Goal: Transaction & Acquisition: Obtain resource

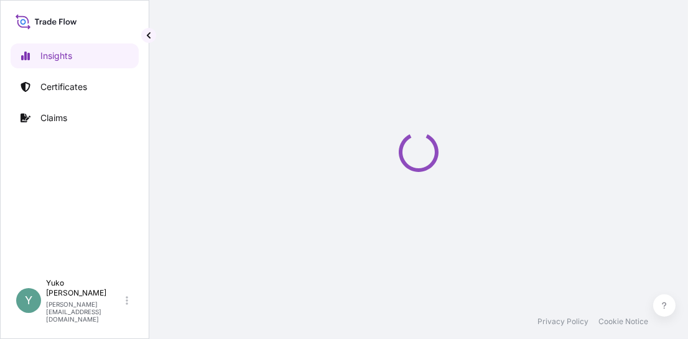
select select "2025"
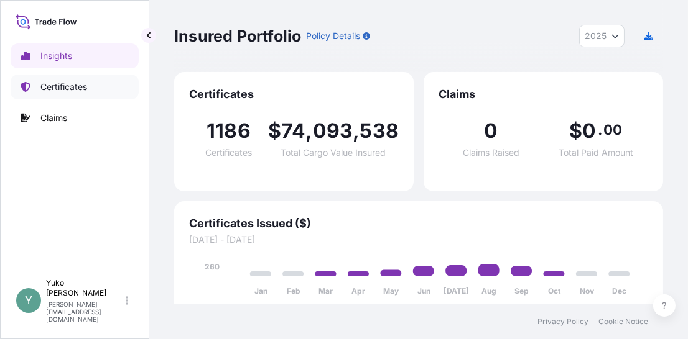
click at [68, 86] on p "Certificates" at bounding box center [63, 87] width 47 height 12
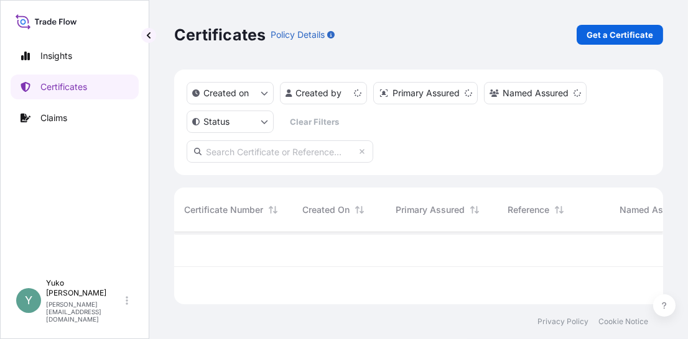
scroll to position [70, 479]
click at [599, 34] on p "Get a Certificate" at bounding box center [619, 35] width 67 height 12
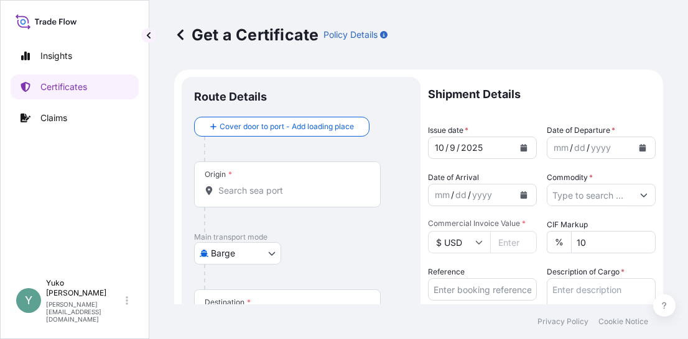
click at [253, 251] on body "Insights Certificates Claims Y [PERSON_NAME] [EMAIL_ADDRESS][DOMAIN_NAME] Get a…" at bounding box center [344, 169] width 688 height 339
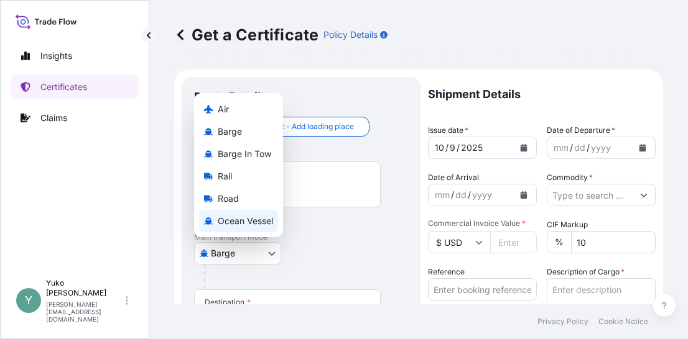
click at [249, 225] on span "Ocean Vessel" at bounding box center [245, 221] width 55 height 12
select select "Ocean Vessel"
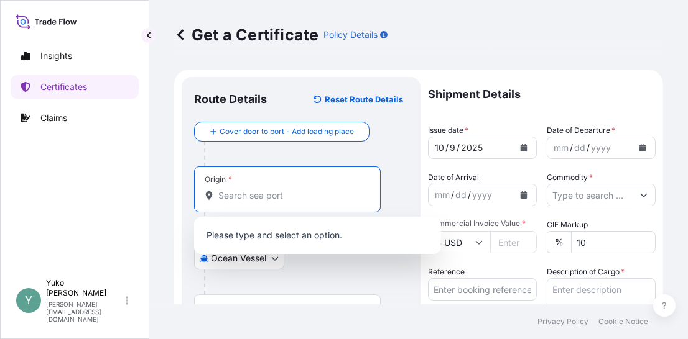
click at [267, 198] on input "Origin *" at bounding box center [291, 196] width 147 height 12
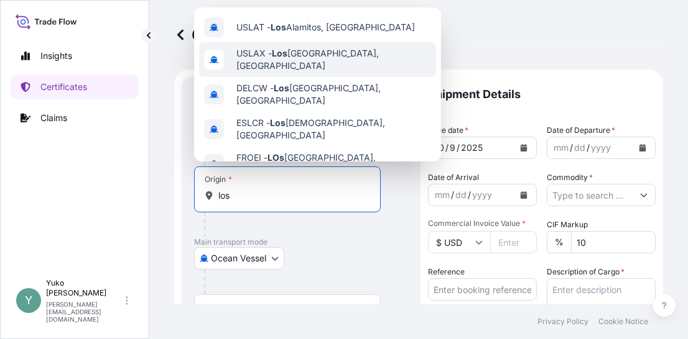
click at [308, 60] on span "USLAX - [GEOGRAPHIC_DATA], [GEOGRAPHIC_DATA]" at bounding box center [333, 59] width 195 height 25
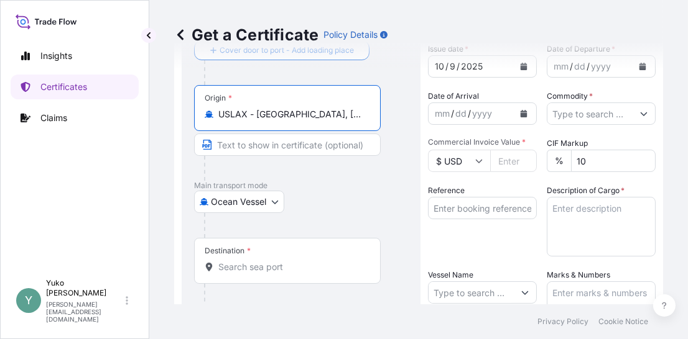
scroll to position [103, 0]
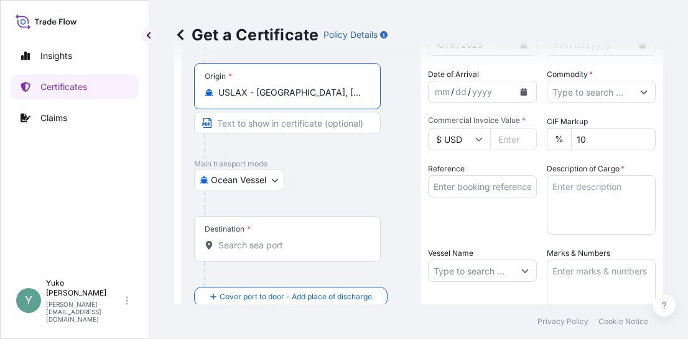
type input "USLAX - [GEOGRAPHIC_DATA], [GEOGRAPHIC_DATA]"
click at [266, 248] on input "Destination *" at bounding box center [291, 245] width 147 height 12
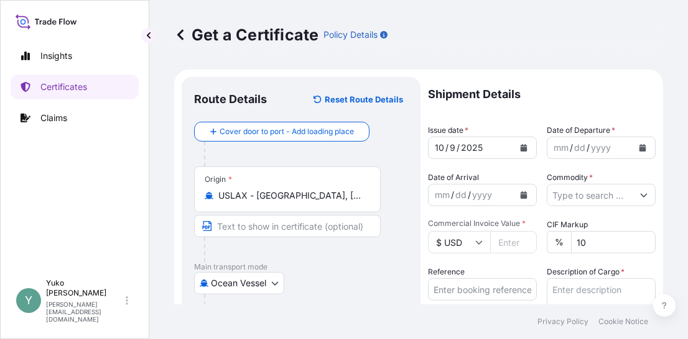
scroll to position [0, 0]
type input "JPYOK - [GEOGRAPHIC_DATA], [GEOGRAPHIC_DATA]"
click at [638, 147] on icon "Calendar" at bounding box center [641, 147] width 7 height 7
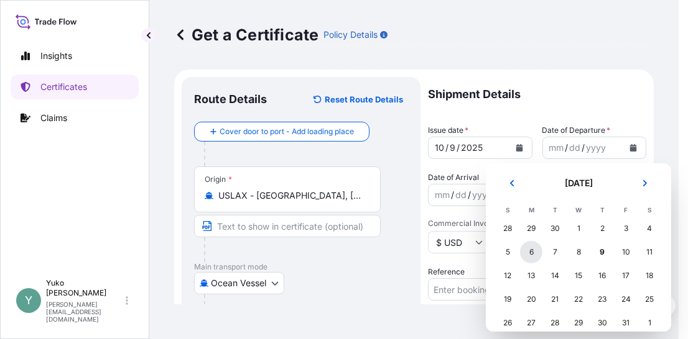
click at [527, 250] on div "6" at bounding box center [531, 252] width 22 height 22
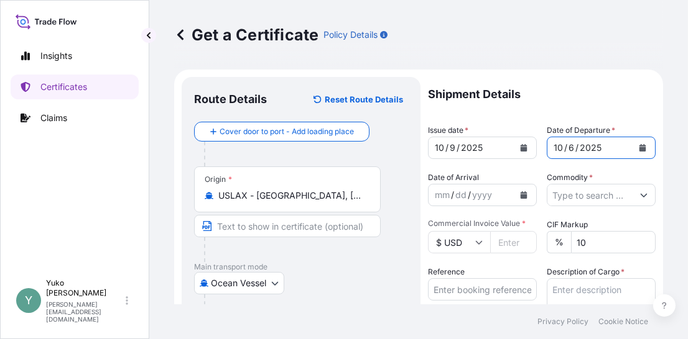
click at [608, 195] on input "Commodity *" at bounding box center [589, 195] width 85 height 22
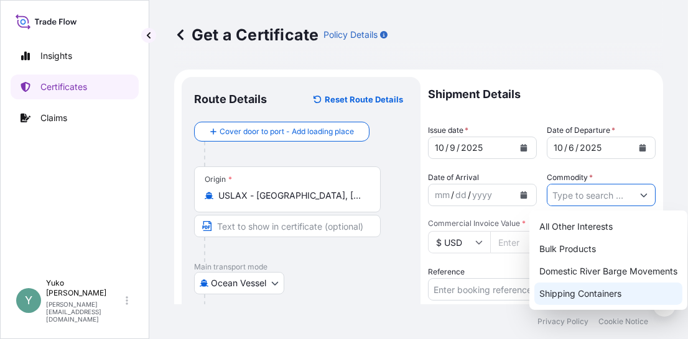
click at [613, 294] on div "Shipping Containers" at bounding box center [608, 294] width 148 height 22
type input "Shipping Containers"
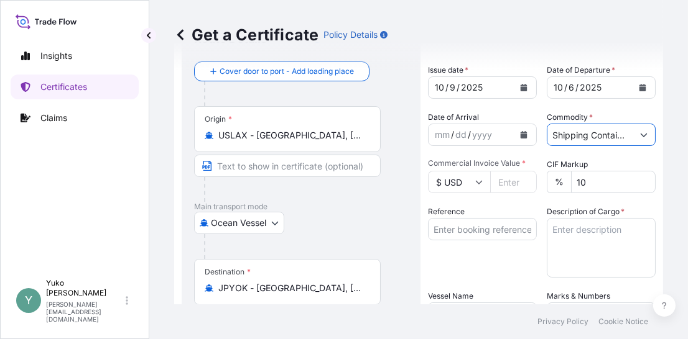
scroll to position [62, 0]
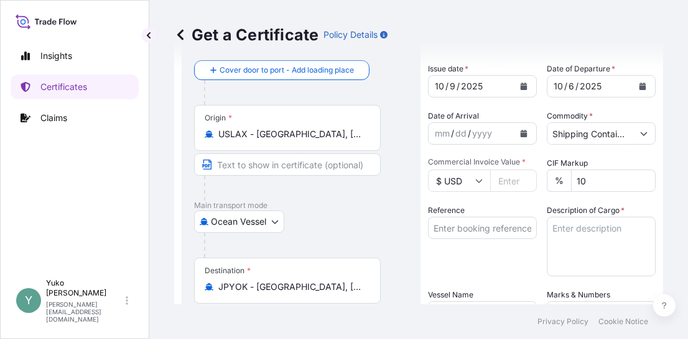
click at [479, 177] on icon at bounding box center [478, 180] width 7 height 7
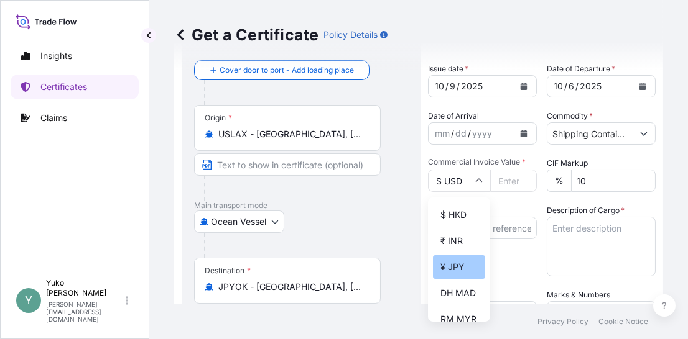
scroll to position [219, 0]
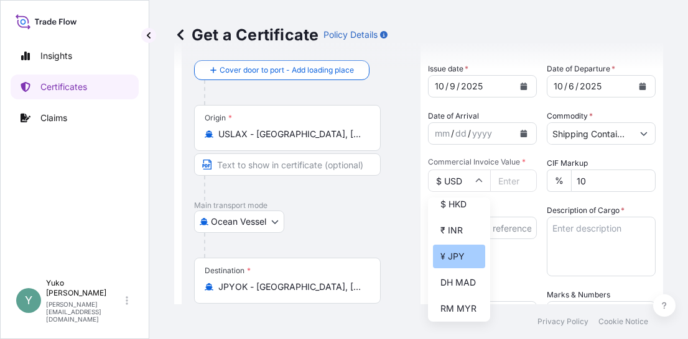
click at [449, 269] on div "¥ JPY" at bounding box center [459, 257] width 52 height 24
type input "¥ JPY"
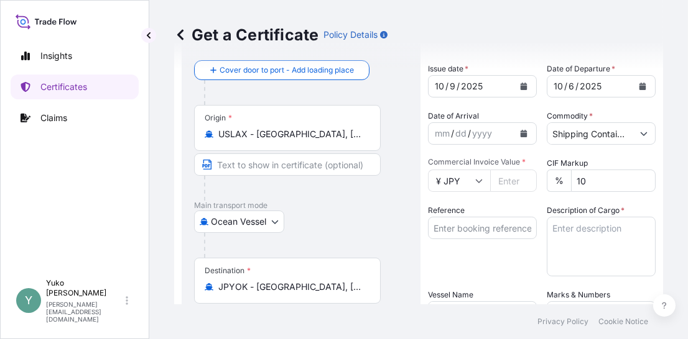
click at [507, 181] on input "Commercial Invoice Value *" at bounding box center [513, 181] width 47 height 22
type input "29722"
click at [475, 228] on input "Reference" at bounding box center [482, 228] width 109 height 22
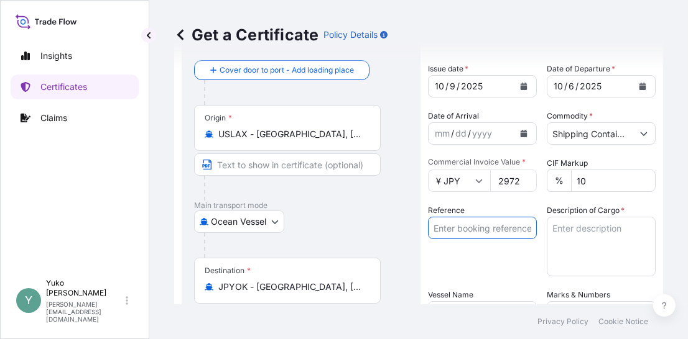
paste input "CHI/YOK/V09970"
type input "CHI/YOK/V09970"
click at [568, 233] on textarea "Description of Cargo *" at bounding box center [600, 247] width 109 height 60
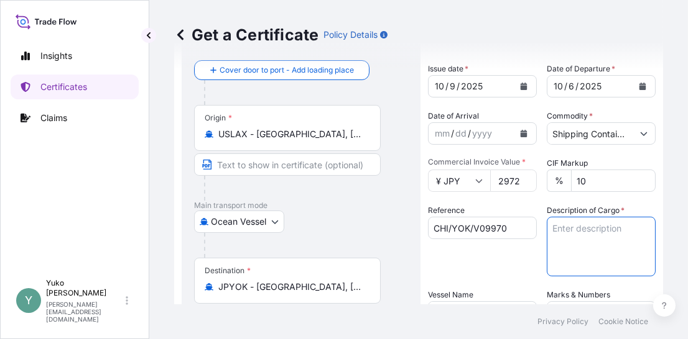
paste textarea "502505000771"
type textarea "502505000771"
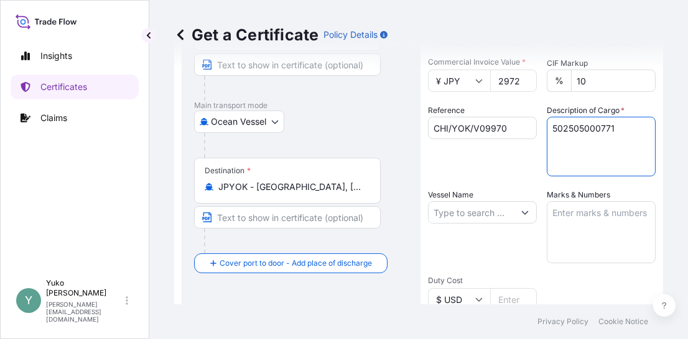
scroll to position [135, 0]
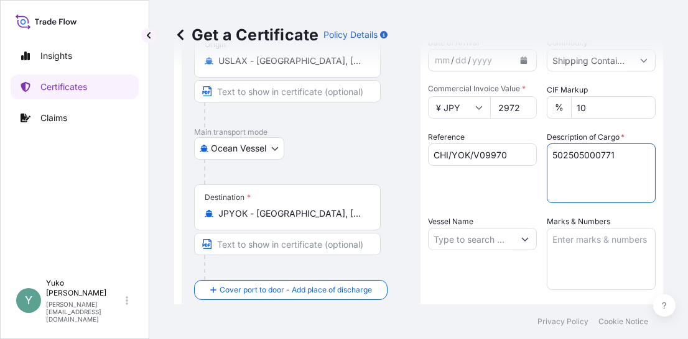
drag, startPoint x: 618, startPoint y: 156, endPoint x: 505, endPoint y: 161, distance: 112.6
click at [505, 161] on div "Shipment Details Issue date * [DATE] Date of Departure * [DATE] Date of Arrival…" at bounding box center [542, 238] width 228 height 592
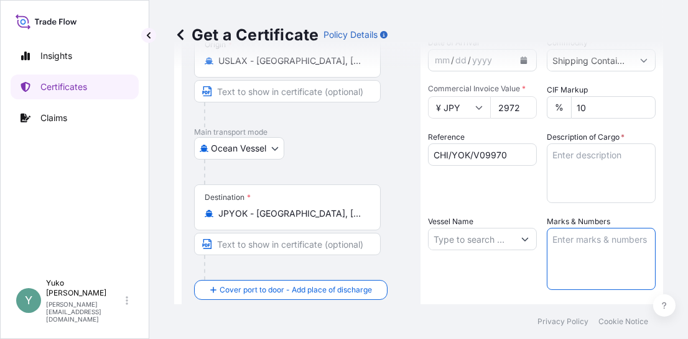
click at [581, 243] on textarea "Marks & Numbers" at bounding box center [600, 259] width 109 height 62
paste textarea "502505000771"
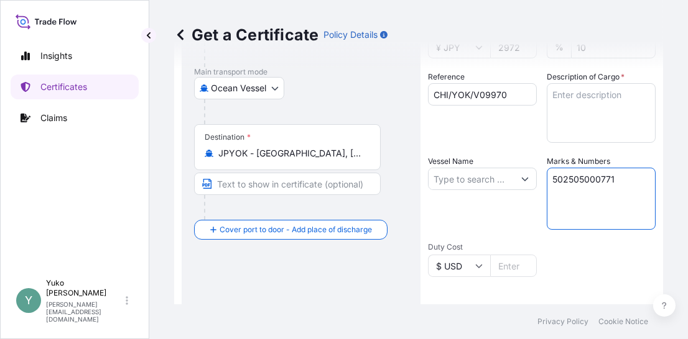
scroll to position [218, 0]
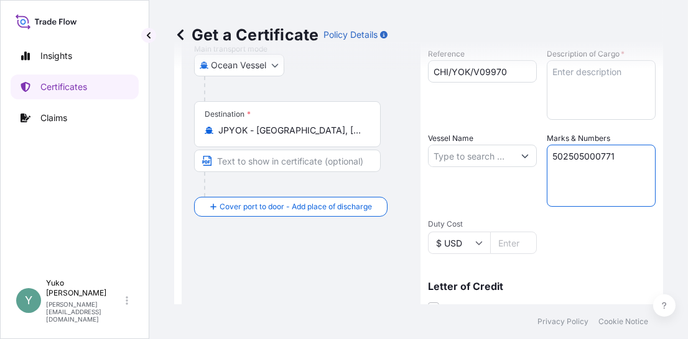
type textarea "502505000771"
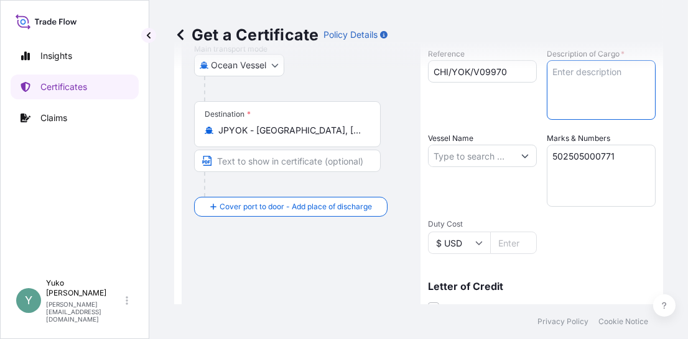
click at [574, 72] on textarea "Description of Cargo *" at bounding box center [600, 90] width 109 height 60
paste textarea "ACTIPHYTE KOLA NUT BG50NP SPEC CA"
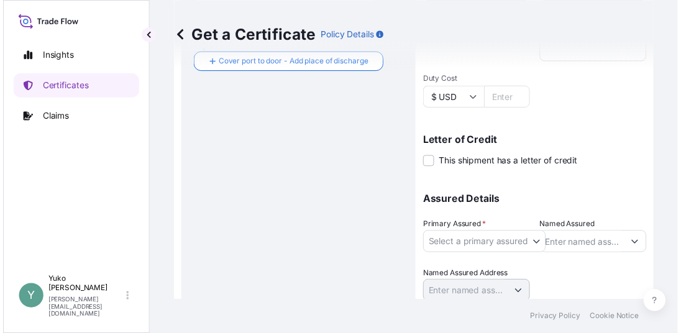
scroll to position [407, 0]
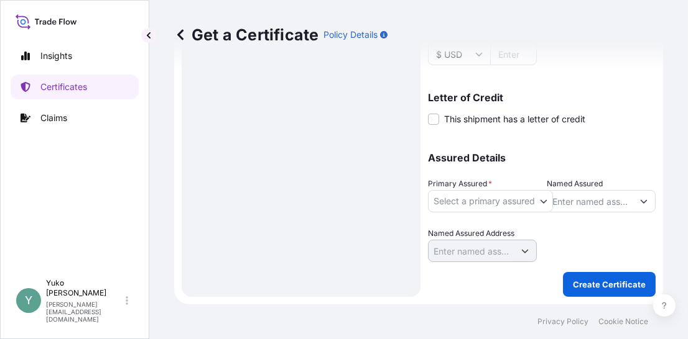
type textarea "ACTIPHYTE KOLA NUT BG50NP SPEC CA"
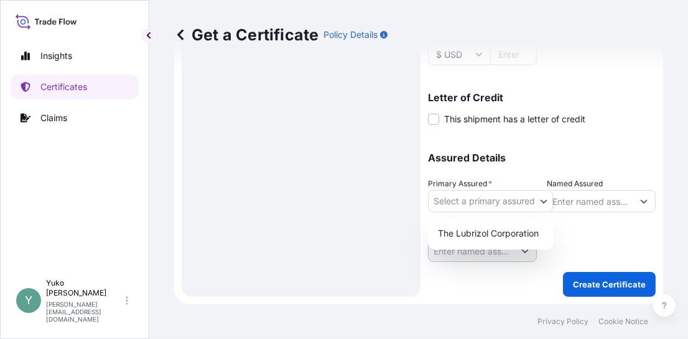
click at [540, 201] on body "Insights Certificates Claims Y [PERSON_NAME] [EMAIL_ADDRESS][DOMAIN_NAME] Get a…" at bounding box center [344, 169] width 688 height 339
click at [533, 234] on div "The Lubrizol Corporation" at bounding box center [491, 234] width 116 height 22
select select "31566"
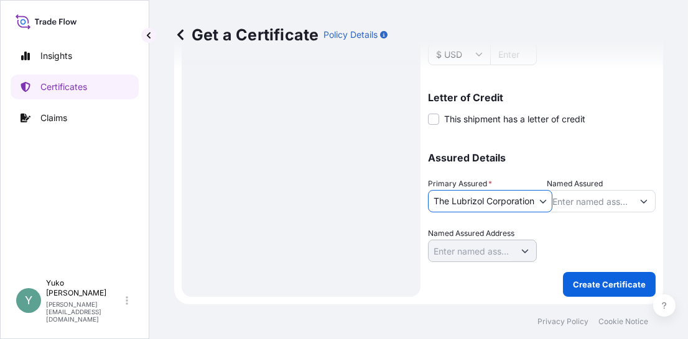
click at [640, 203] on icon "Show suggestions" at bounding box center [643, 201] width 7 height 7
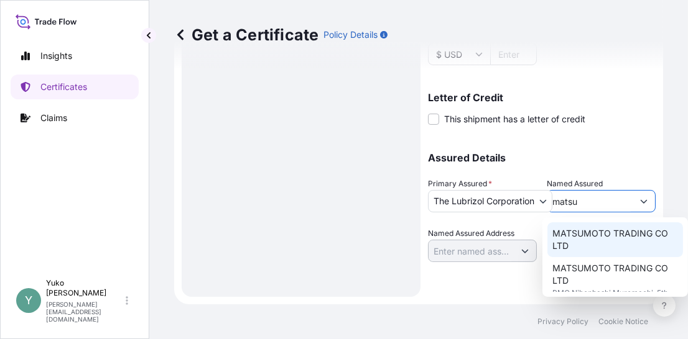
click at [602, 244] on span "MATSUMOTO TRADING CO LTD" at bounding box center [615, 240] width 126 height 25
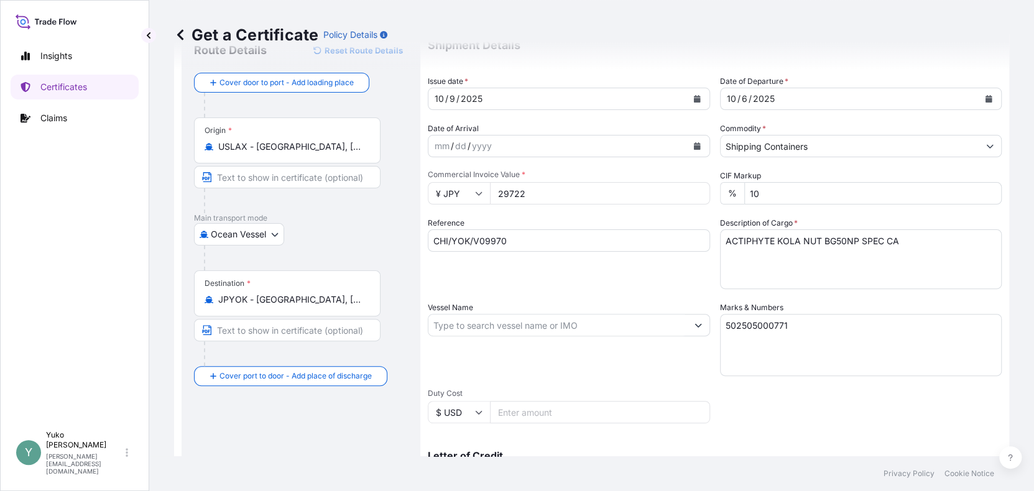
scroll to position [47, 0]
type input "MATSUMOTO TRADING CO LTD"
click at [609, 287] on div "Reference CHI/YOK/V09970" at bounding box center [569, 255] width 282 height 72
click at [687, 319] on textarea "502505000771" at bounding box center [861, 347] width 282 height 62
drag, startPoint x: 914, startPoint y: 245, endPoint x: 678, endPoint y: 254, distance: 236.4
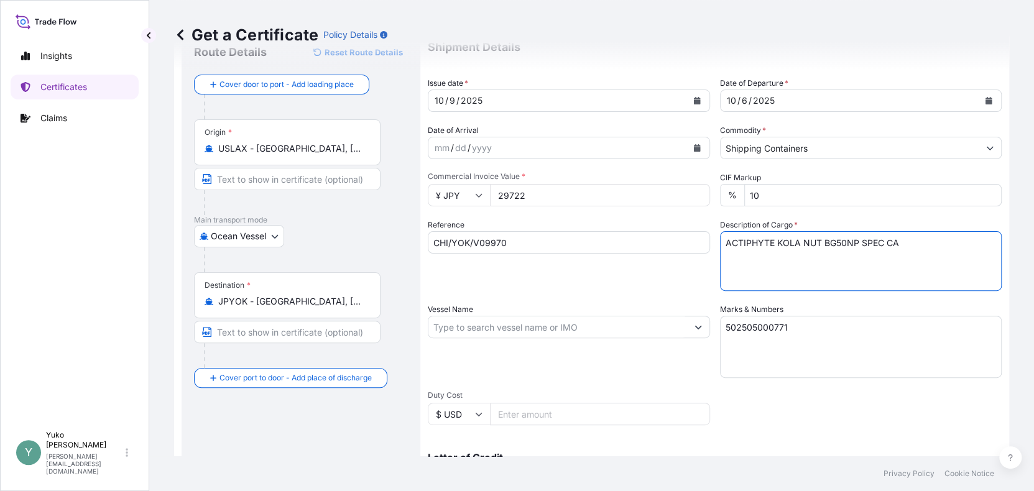
click at [678, 252] on div "Shipment Details Issue date * [DATE] Date of Departure * [DATE] Date of Arrival…" at bounding box center [715, 326] width 574 height 592
paste textarea "(TM) KOLA NUT BG50NP SPCCA"
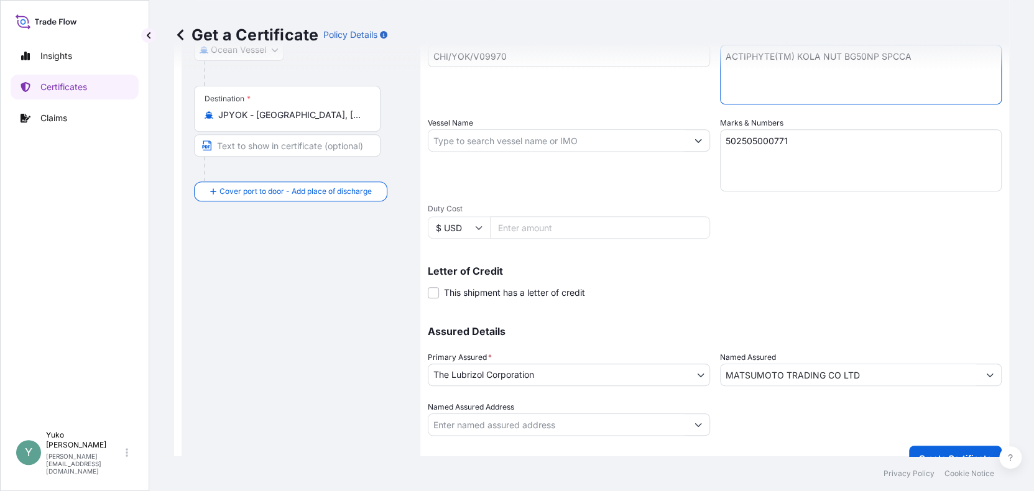
scroll to position [254, 0]
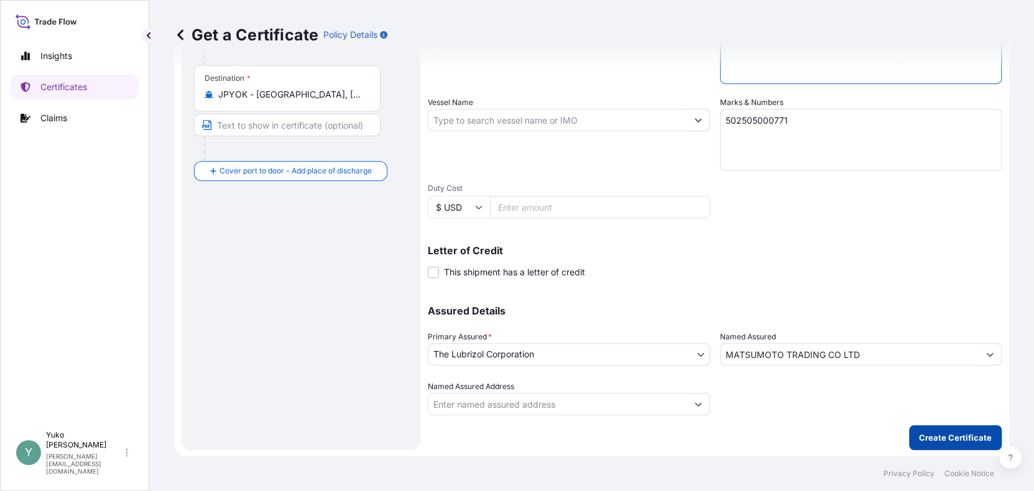
type textarea "ACTIPHYTE(TM) KOLA NUT BG50NP SPCCA"
click at [687, 339] on p "Create Certificate" at bounding box center [955, 437] width 73 height 12
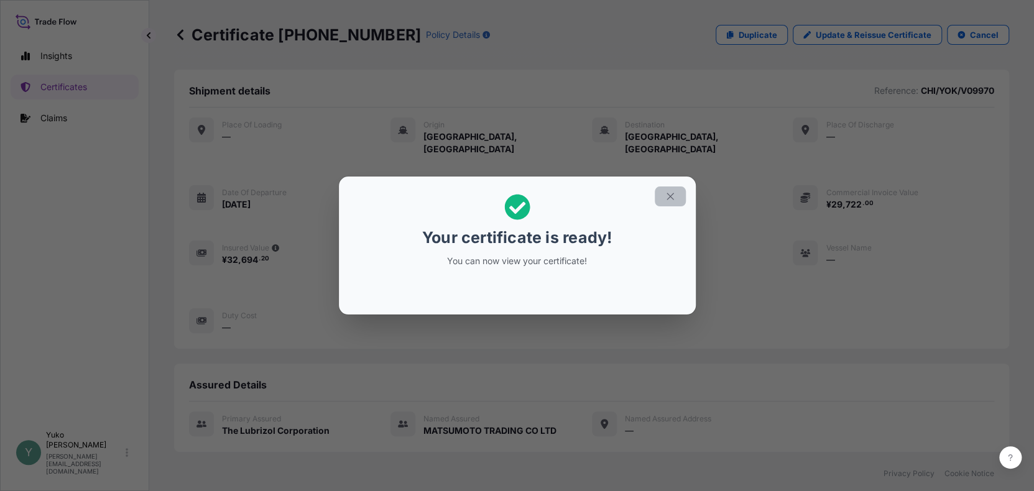
click at [675, 195] on icon "button" at bounding box center [670, 196] width 11 height 11
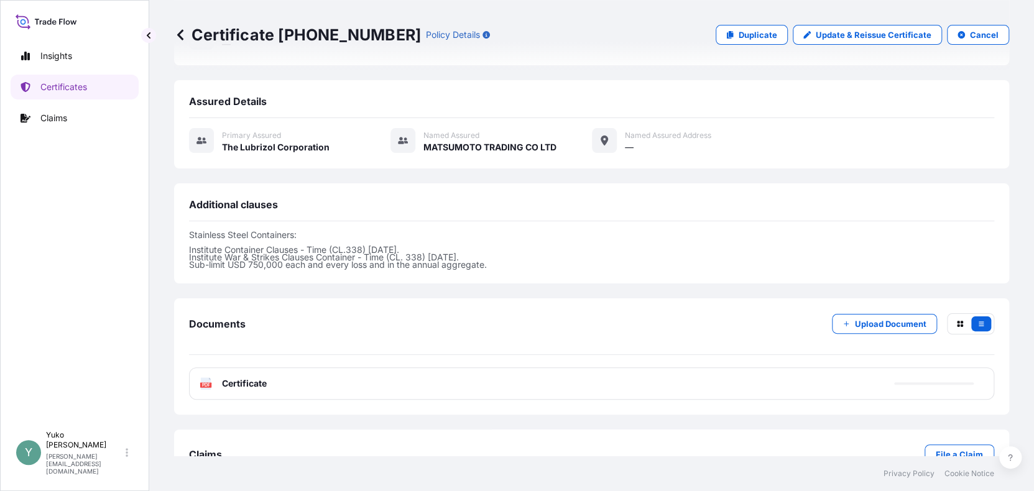
scroll to position [305, 0]
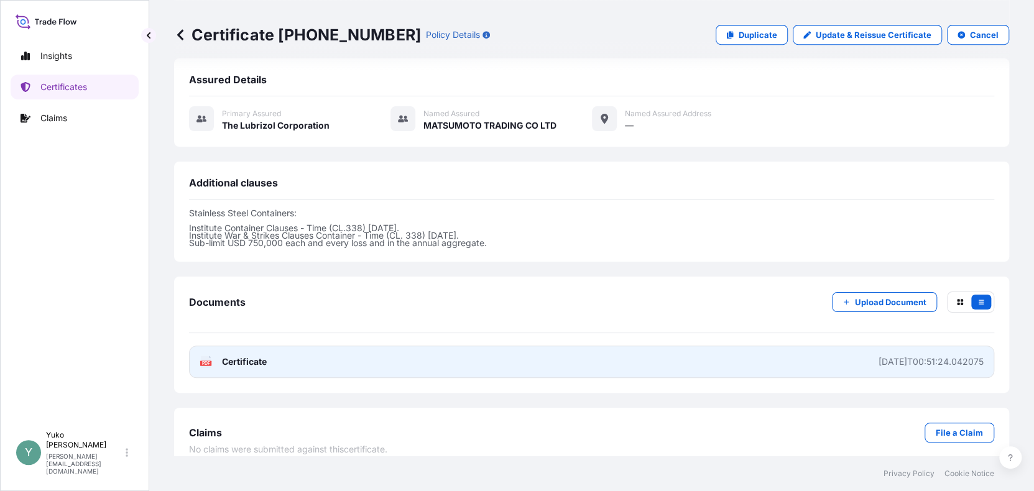
click at [238, 339] on span "Certificate" at bounding box center [244, 362] width 45 height 12
